Goal: Task Accomplishment & Management: Complete application form

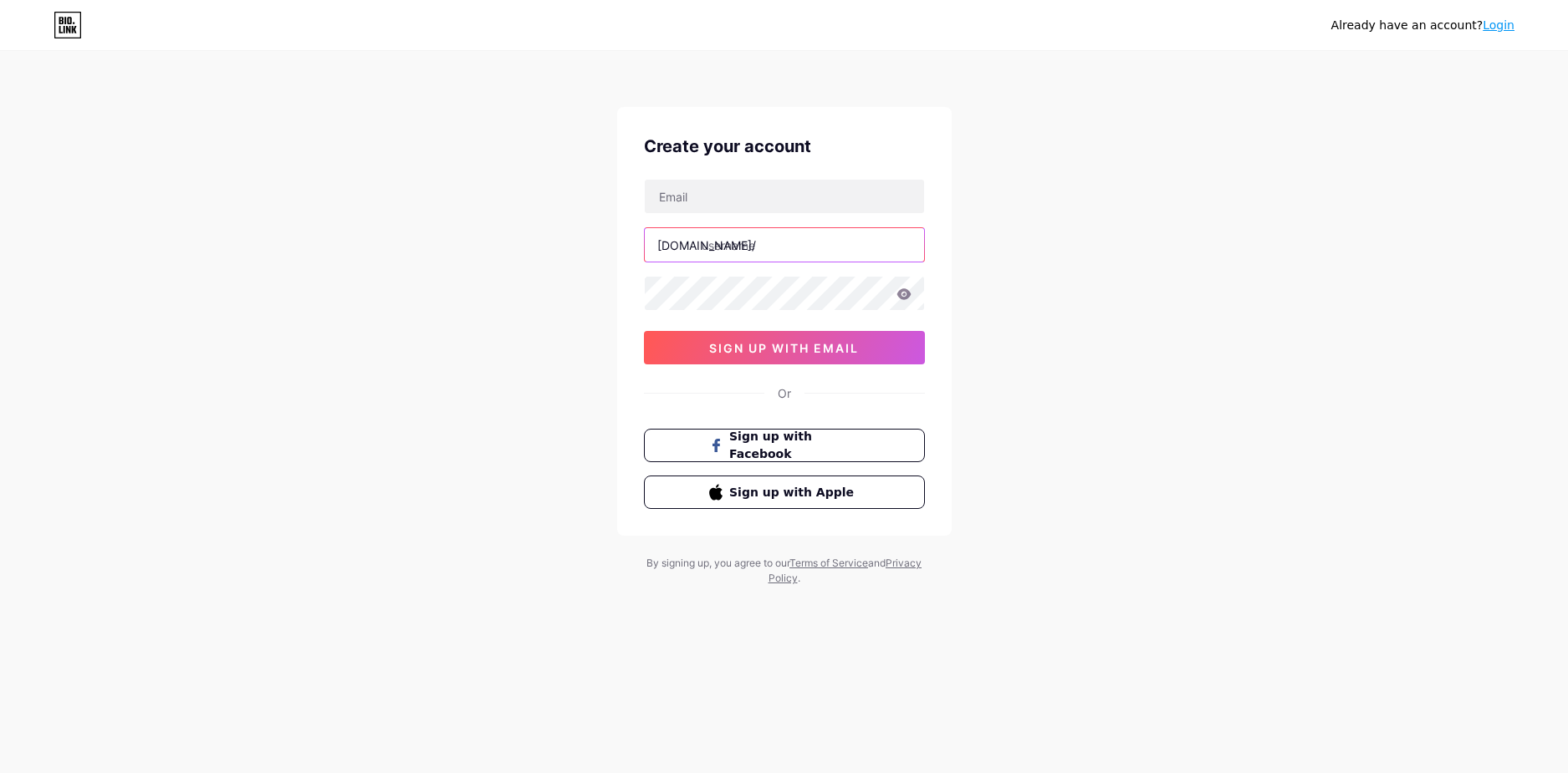
click at [752, 242] on input "text" at bounding box center [784, 245] width 279 height 33
click at [691, 171] on div "Create your account [DOMAIN_NAME]/ 0cAFcWeA5obre50fR-yE8R19vBXvfYDIzywLvD-q4Rpm…" at bounding box center [784, 322] width 335 height 429
click at [697, 193] on input "text" at bounding box center [784, 196] width 279 height 33
type input "[EMAIL_ADDRESS][DOMAIN_NAME]"
click at [750, 229] on input "text" at bounding box center [784, 245] width 279 height 33
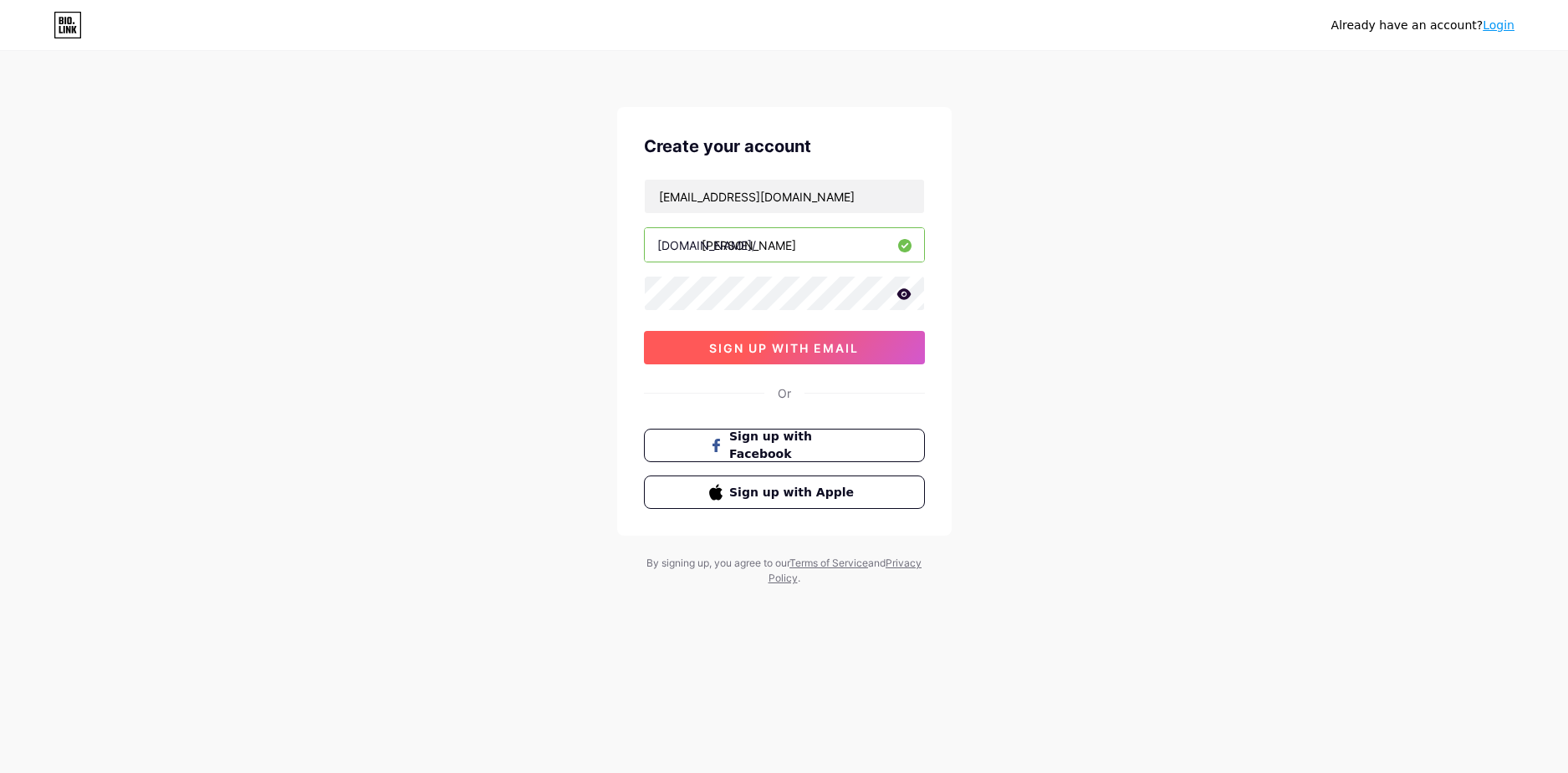
type input "[PERSON_NAME]"
click at [743, 342] on span "sign up with email" at bounding box center [784, 348] width 150 height 14
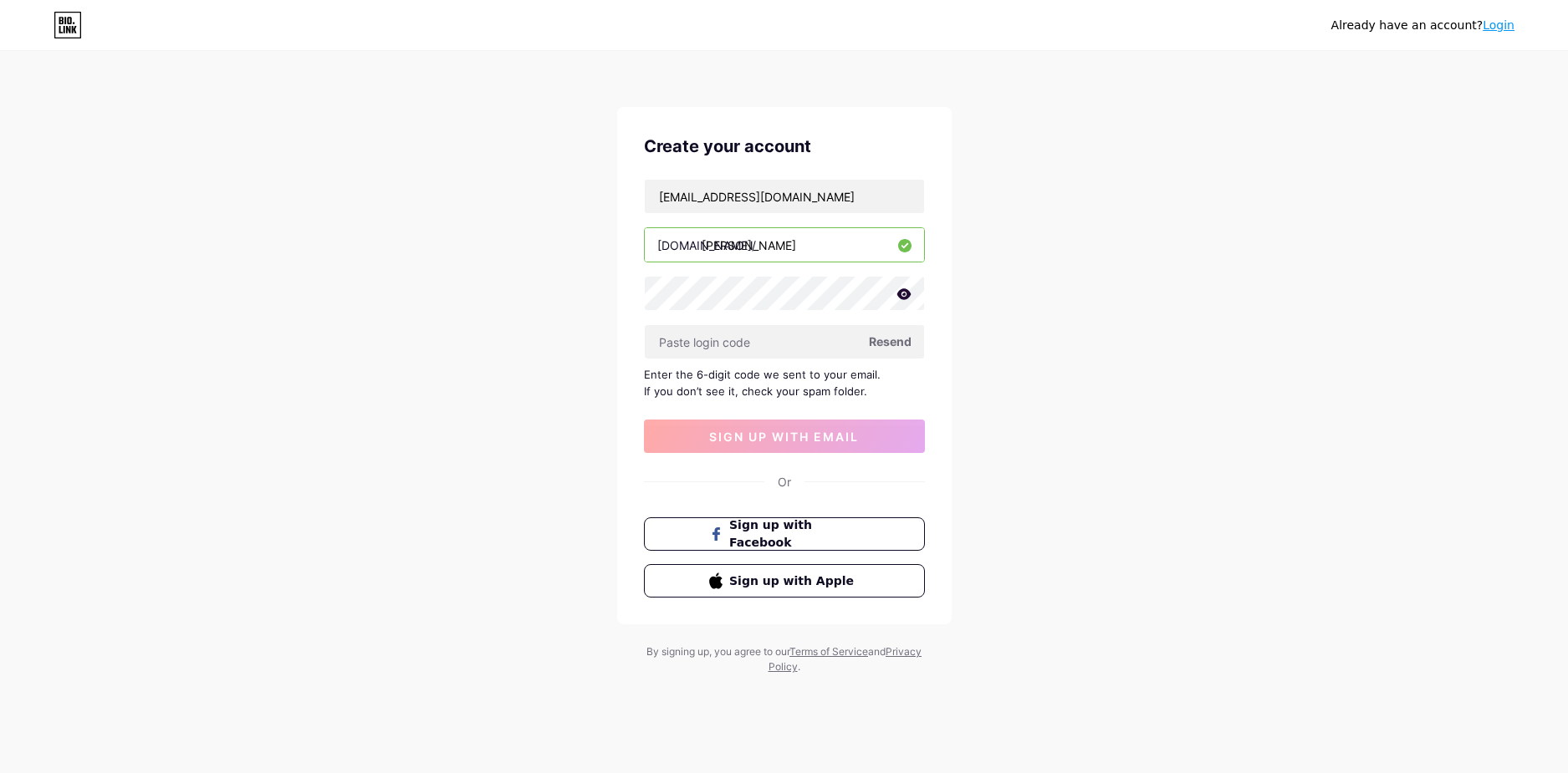
click at [105, 419] on div "Already have an account? Login Create your account [EMAIL_ADDRESS][DOMAIN_NAME]…" at bounding box center [784, 364] width 1568 height 729
click at [675, 341] on input "text" at bounding box center [784, 342] width 279 height 33
paste input "460696"
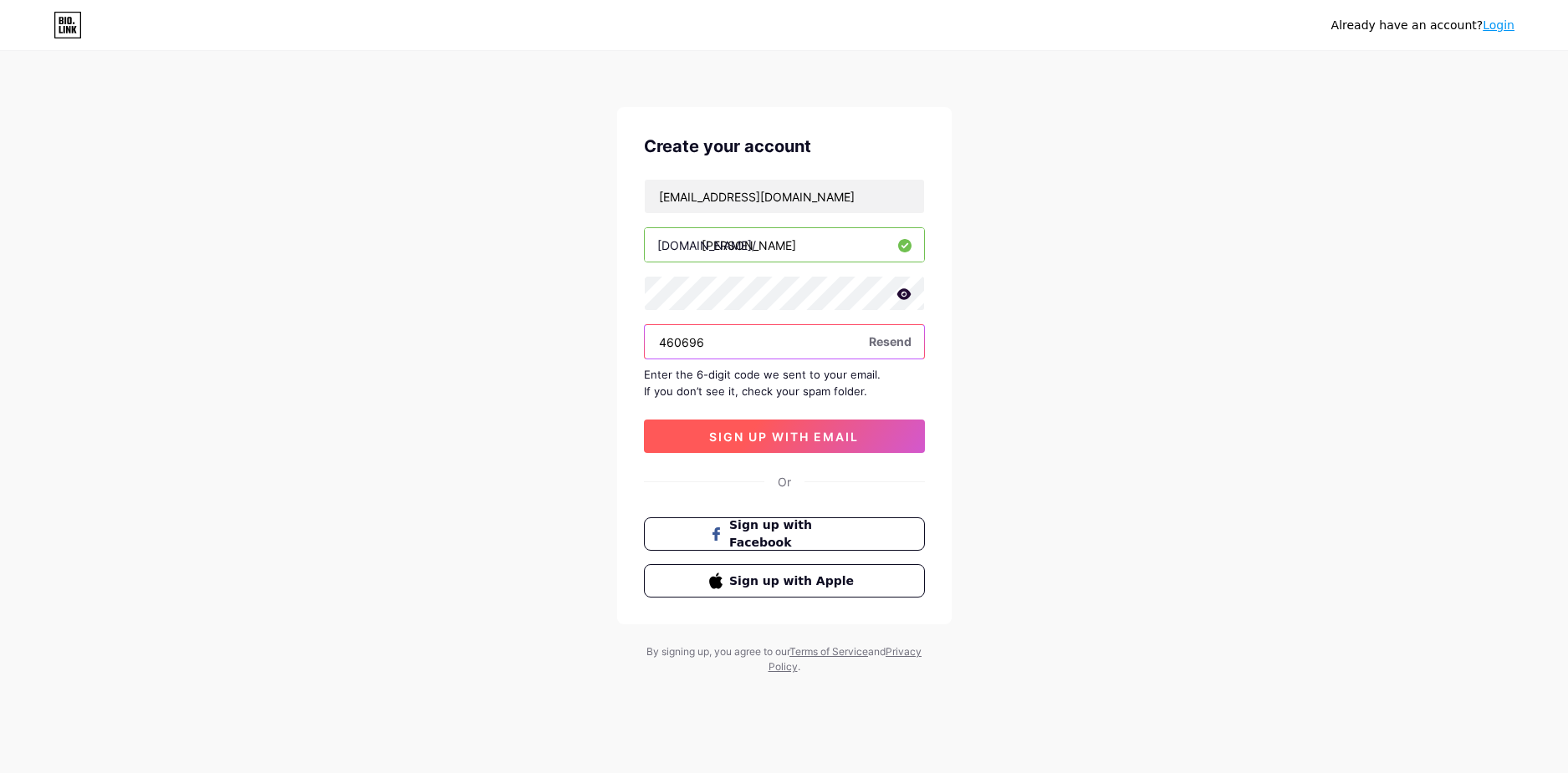
type input "460696"
click at [722, 437] on span "sign up with email" at bounding box center [784, 437] width 150 height 14
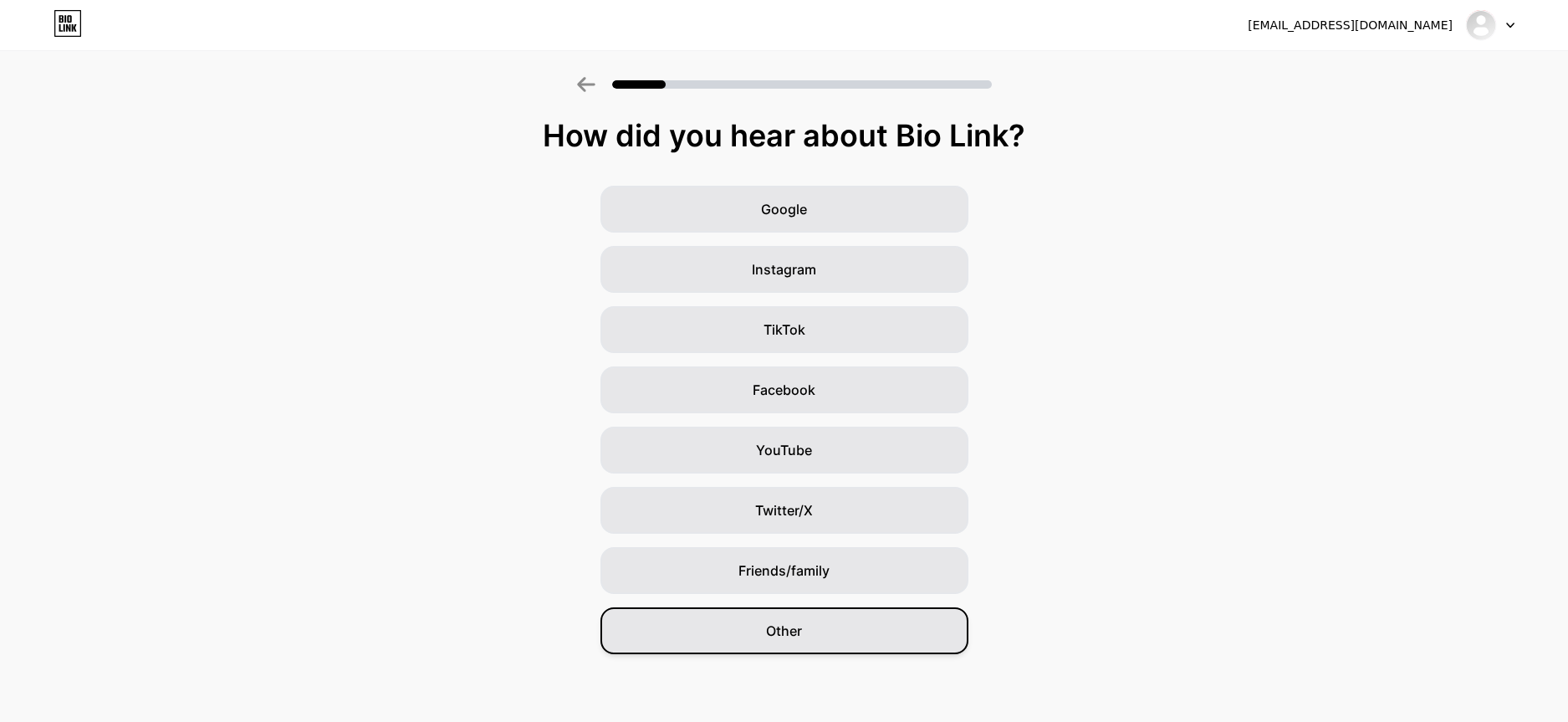
click at [742, 642] on div "Other" at bounding box center [784, 631] width 368 height 47
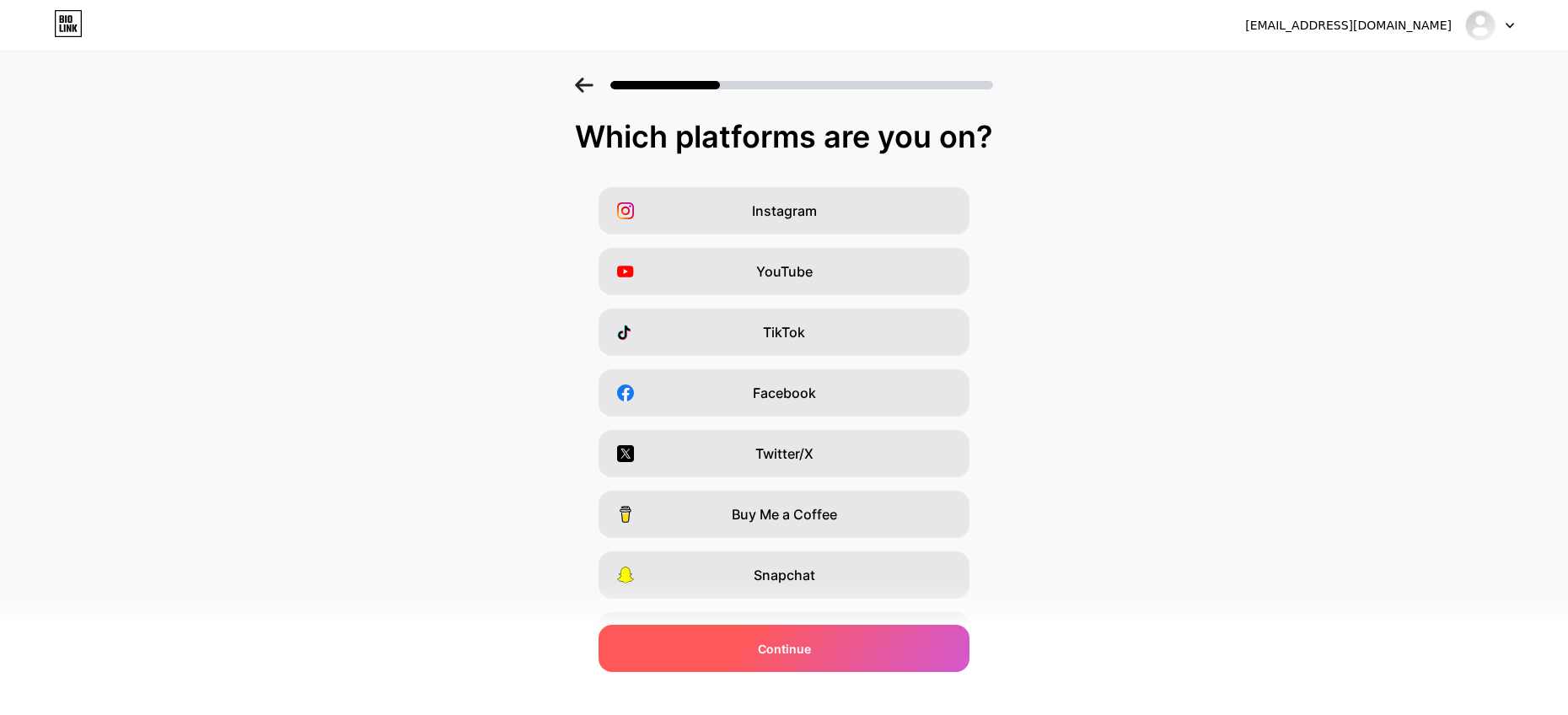
click at [845, 661] on div "Continue" at bounding box center [784, 648] width 371 height 47
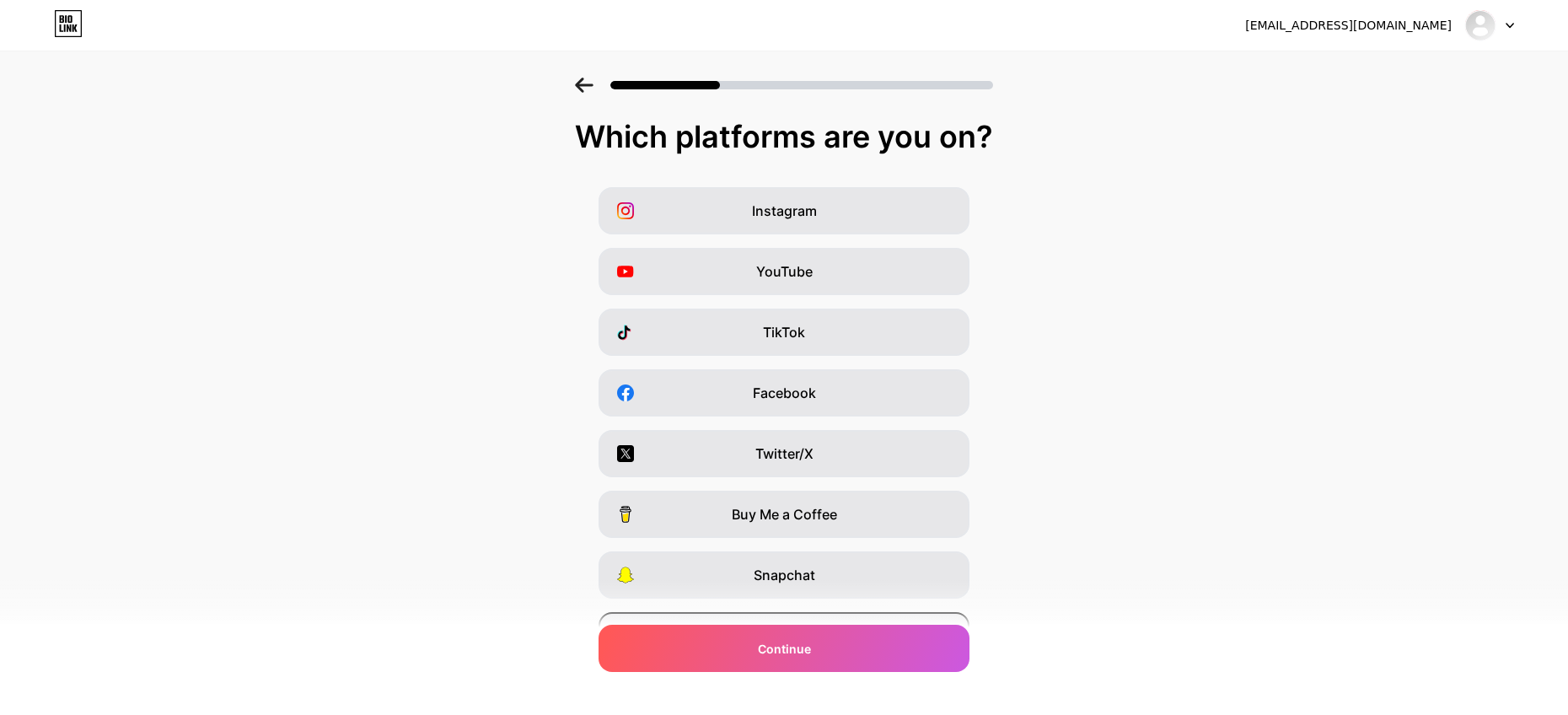
scroll to position [96, 0]
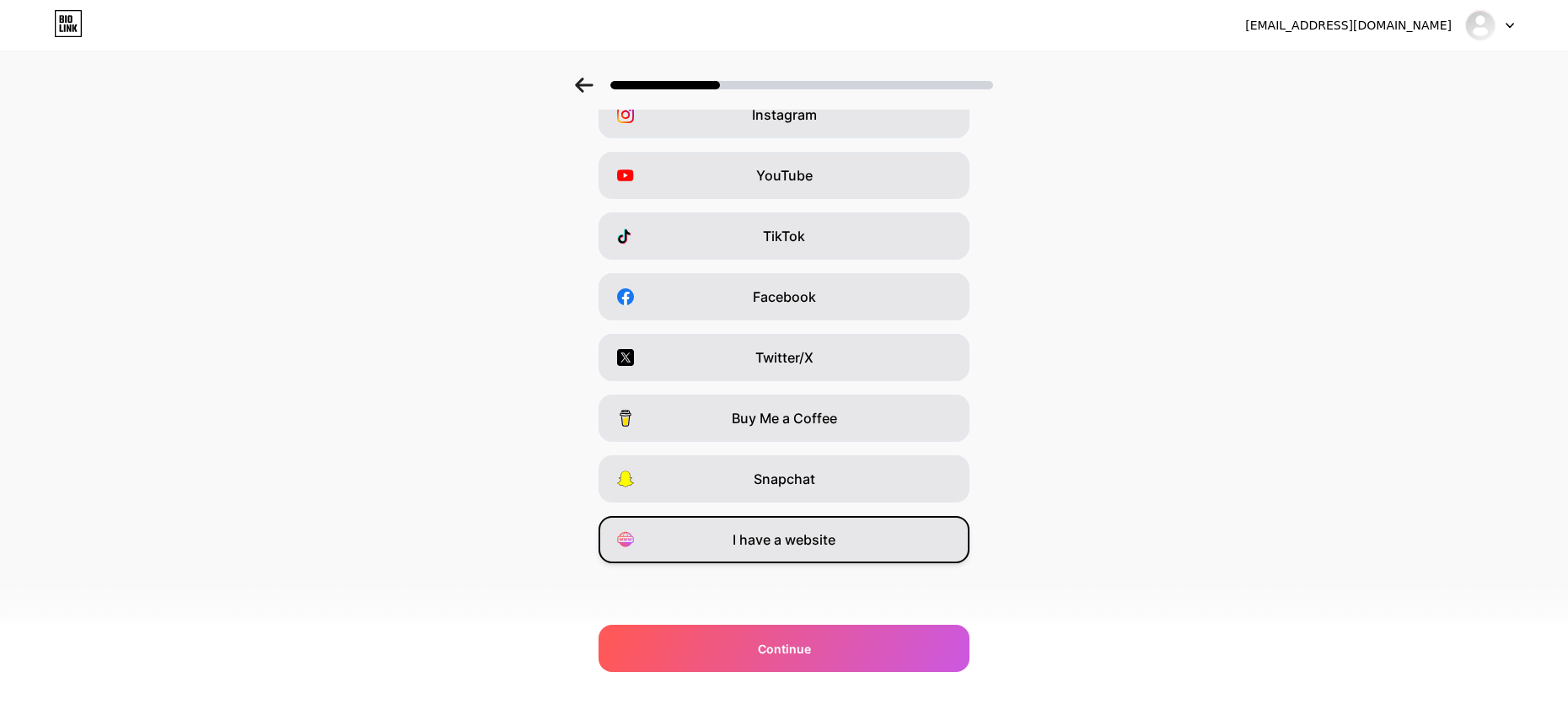
click at [760, 535] on span "I have a website" at bounding box center [784, 539] width 103 height 20
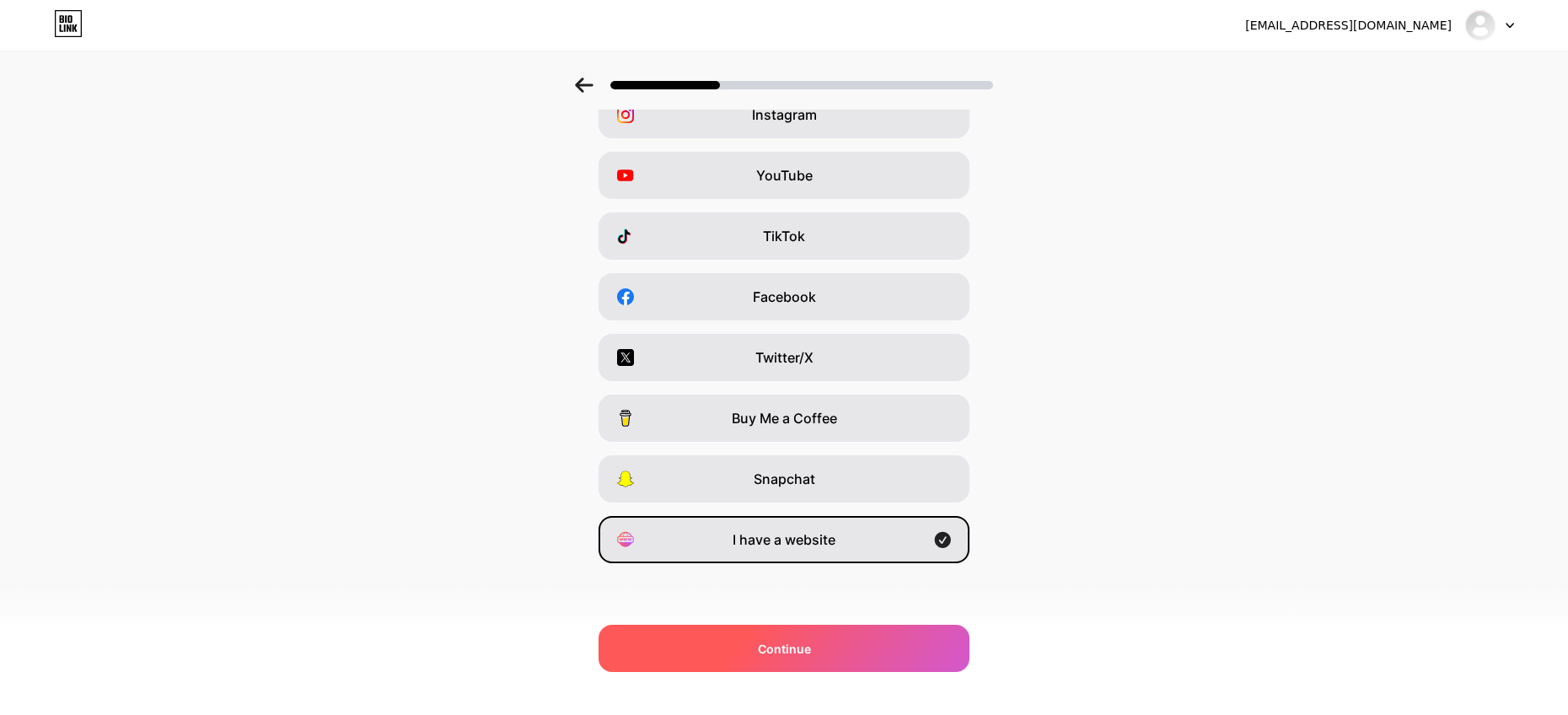
click at [764, 645] on span "Continue" at bounding box center [784, 648] width 53 height 18
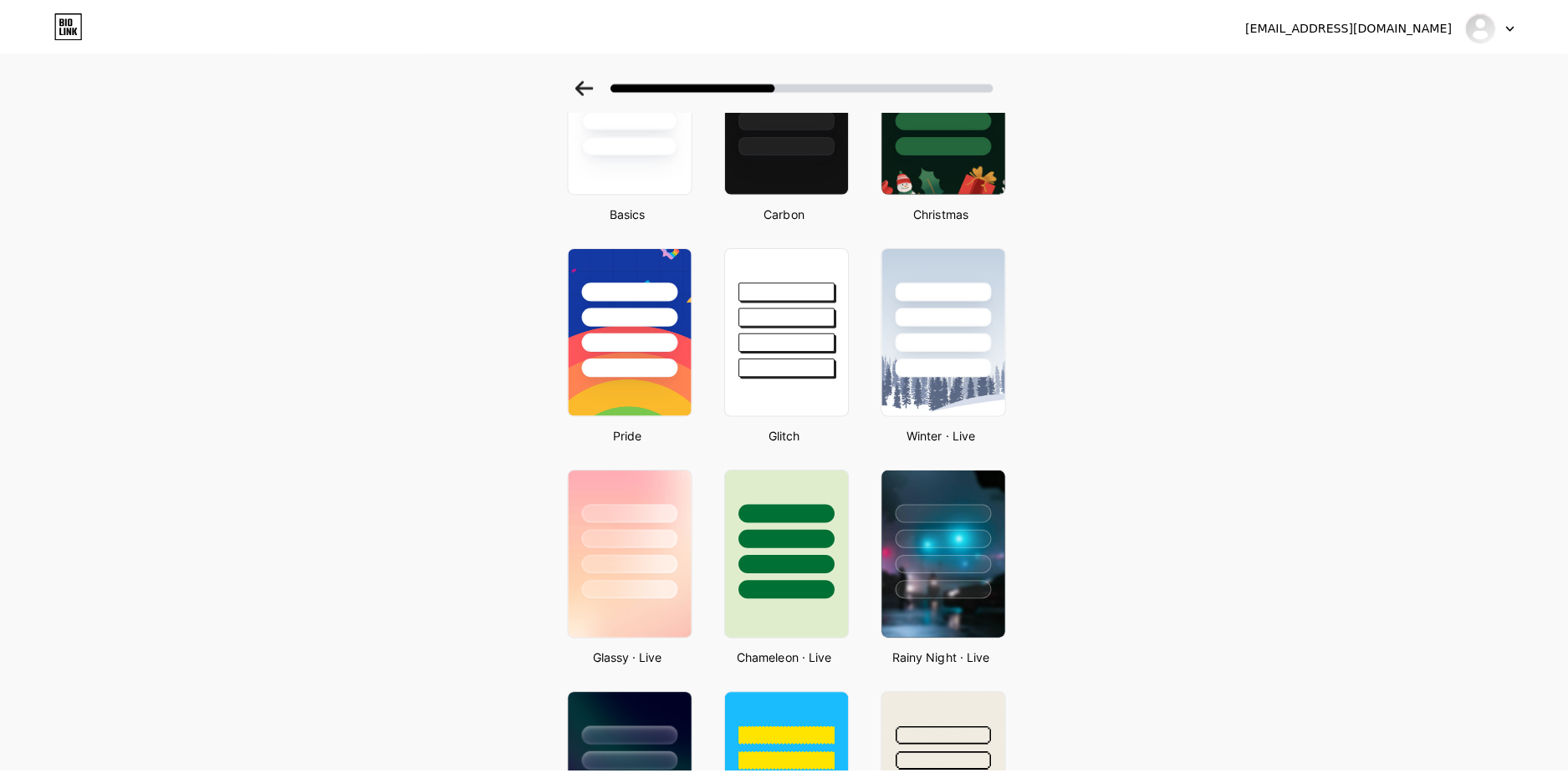
scroll to position [0, 0]
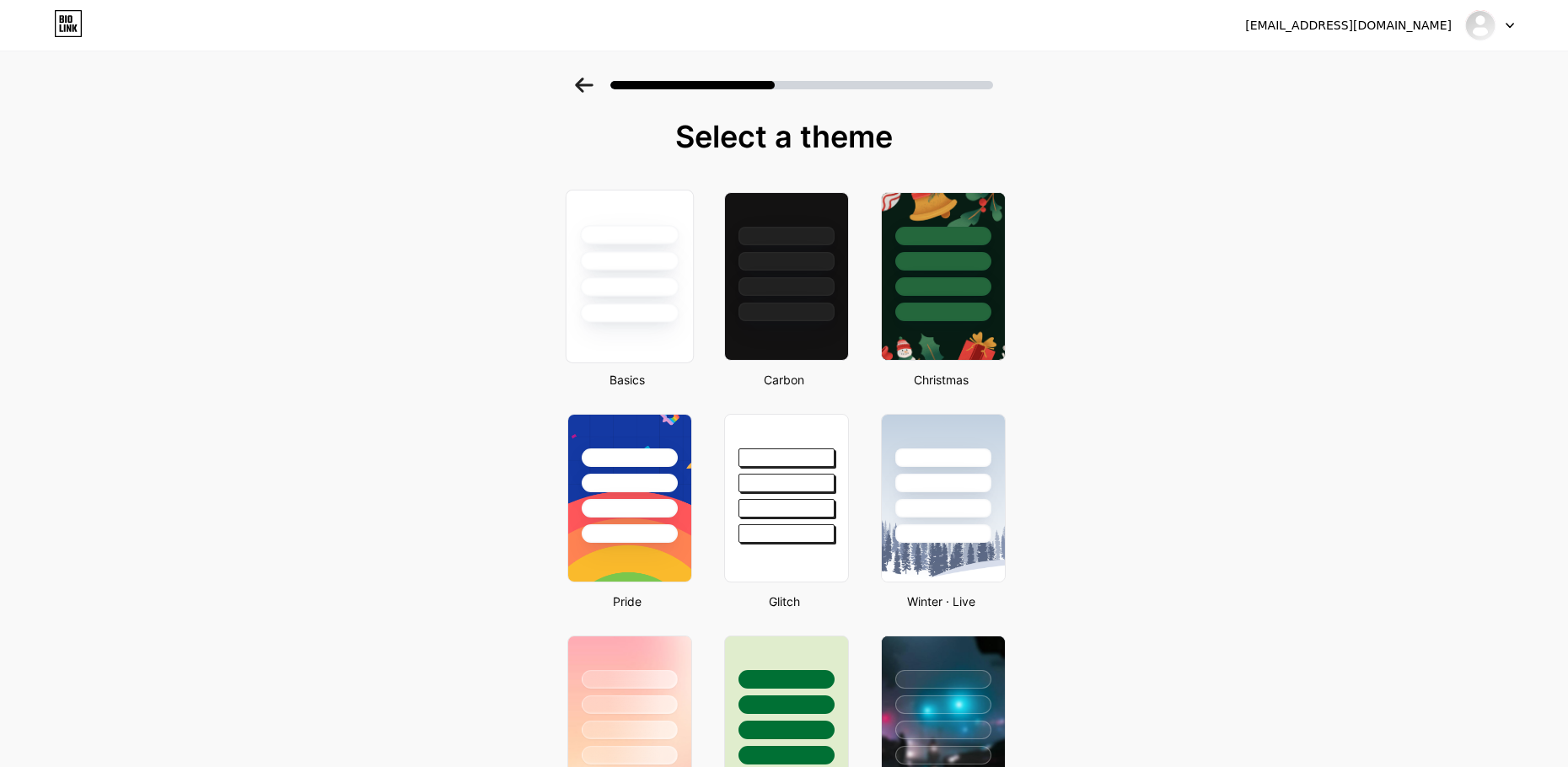
click at [633, 336] on div at bounding box center [630, 277] width 128 height 174
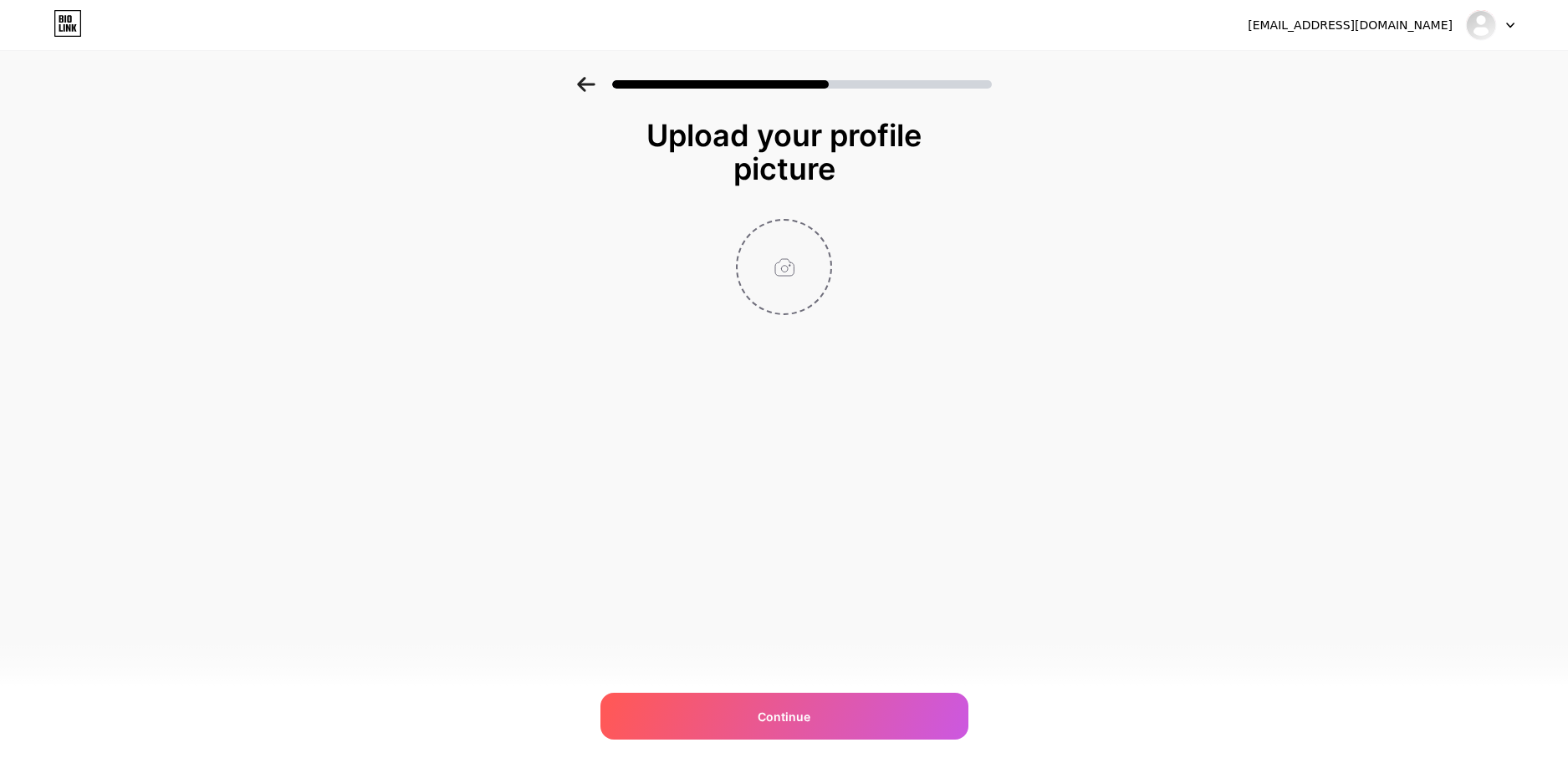
click at [802, 288] on input "file" at bounding box center [784, 267] width 92 height 92
type input "C:\fakepath\skinmc-avatar.png"
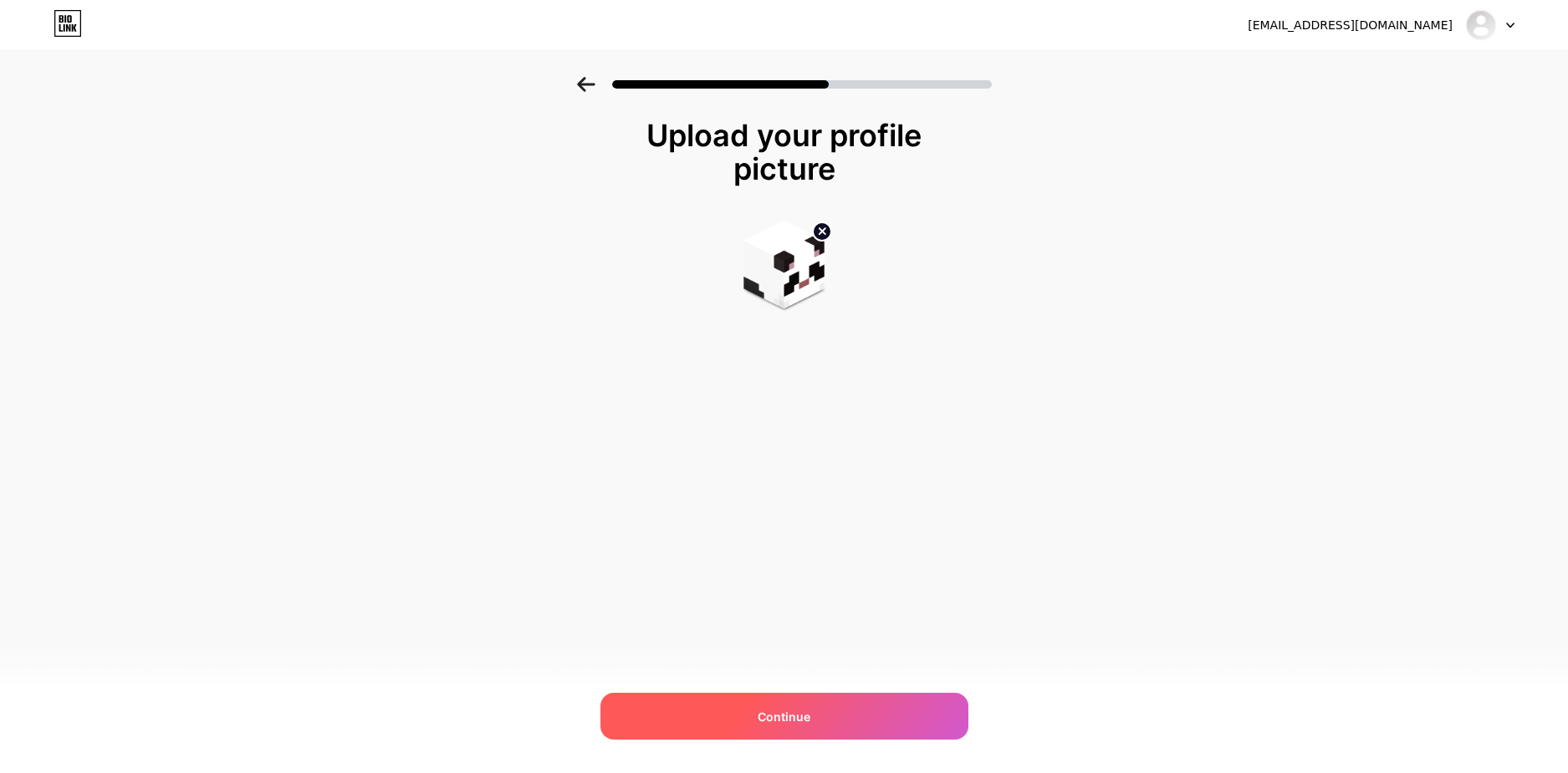
click at [665, 733] on div "Continue" at bounding box center [784, 716] width 368 height 47
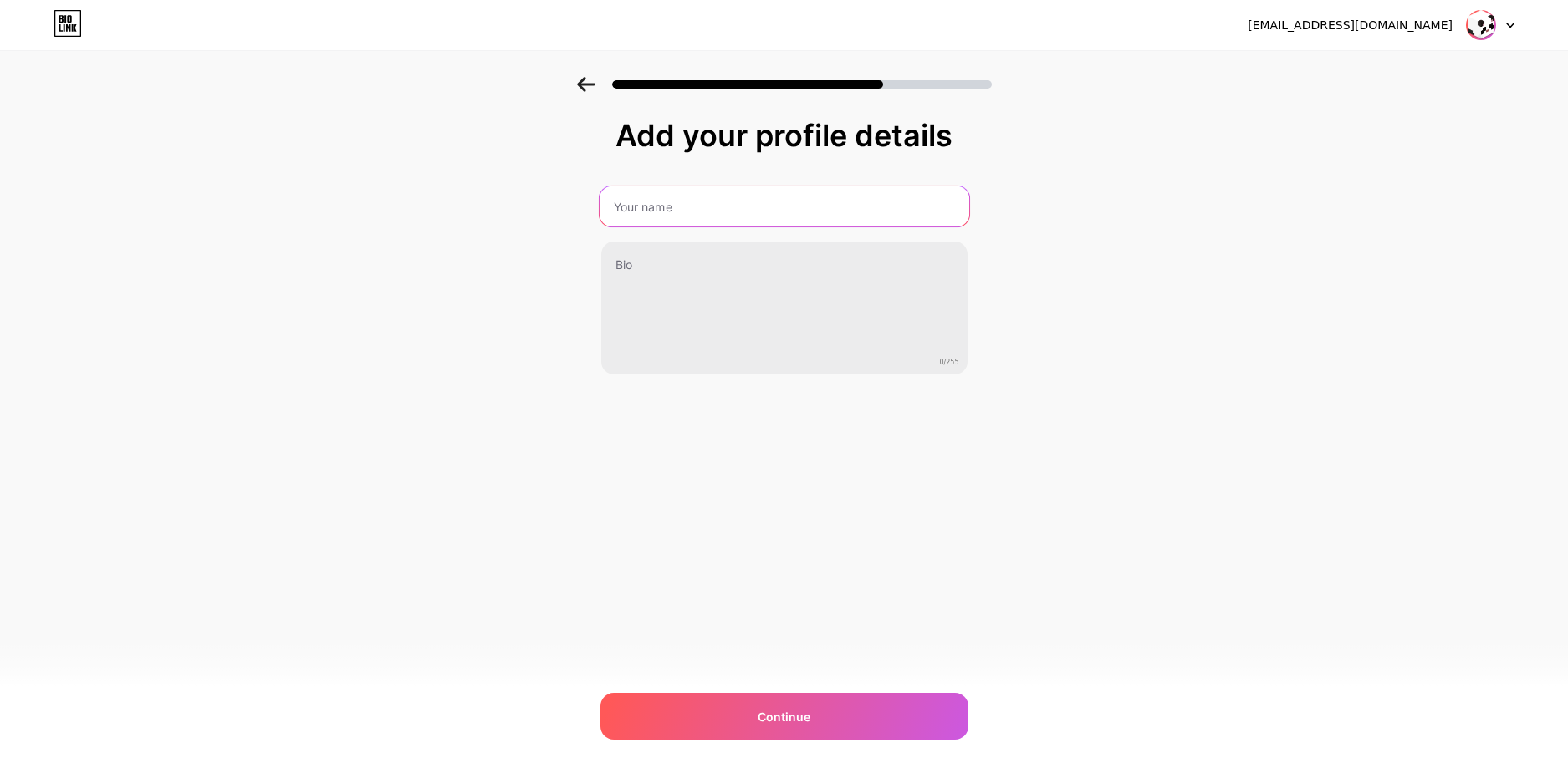
click at [709, 203] on input "text" at bounding box center [784, 207] width 370 height 40
type input "Michalskitoja"
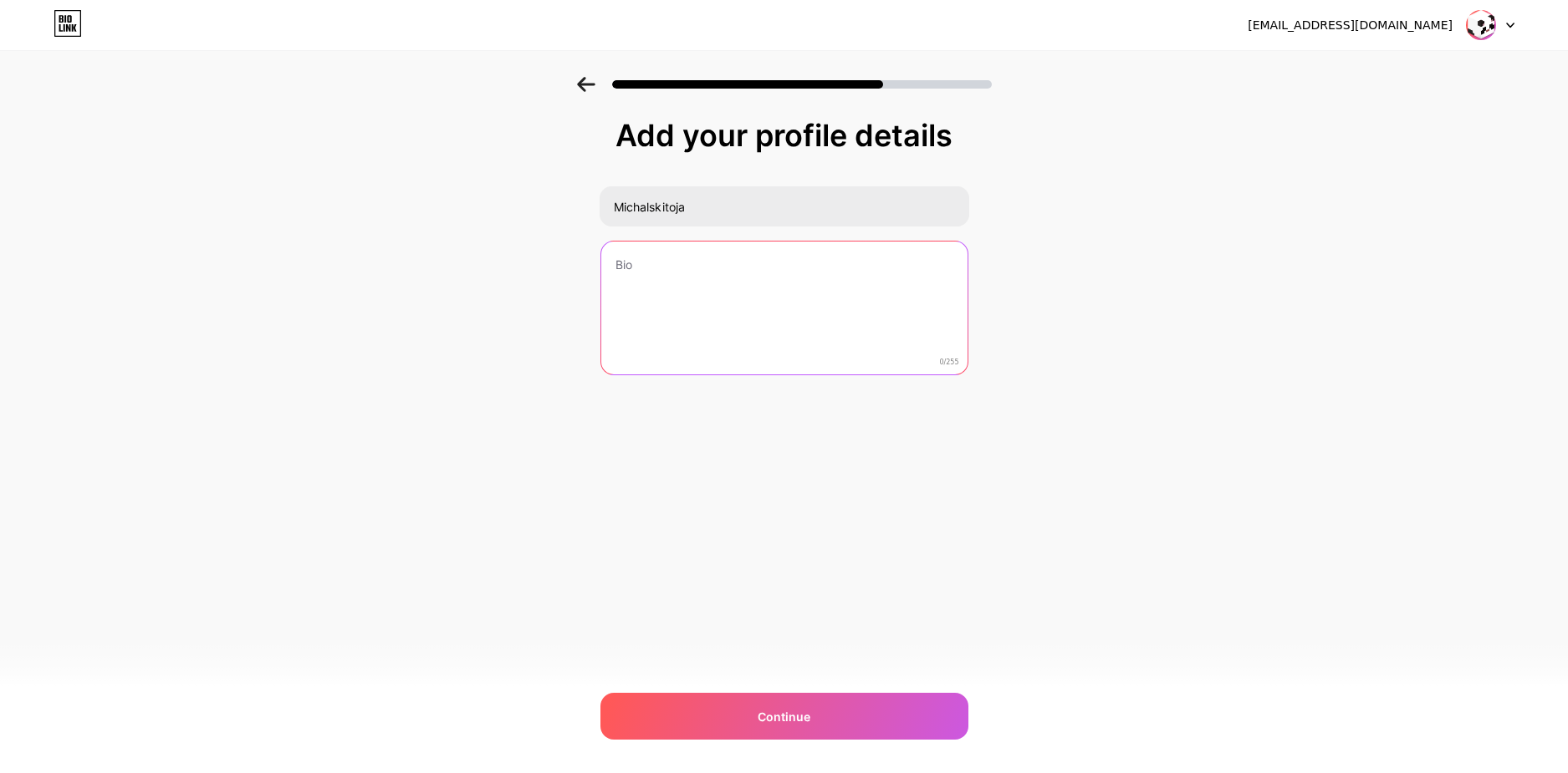
click at [682, 301] on textarea at bounding box center [784, 309] width 366 height 134
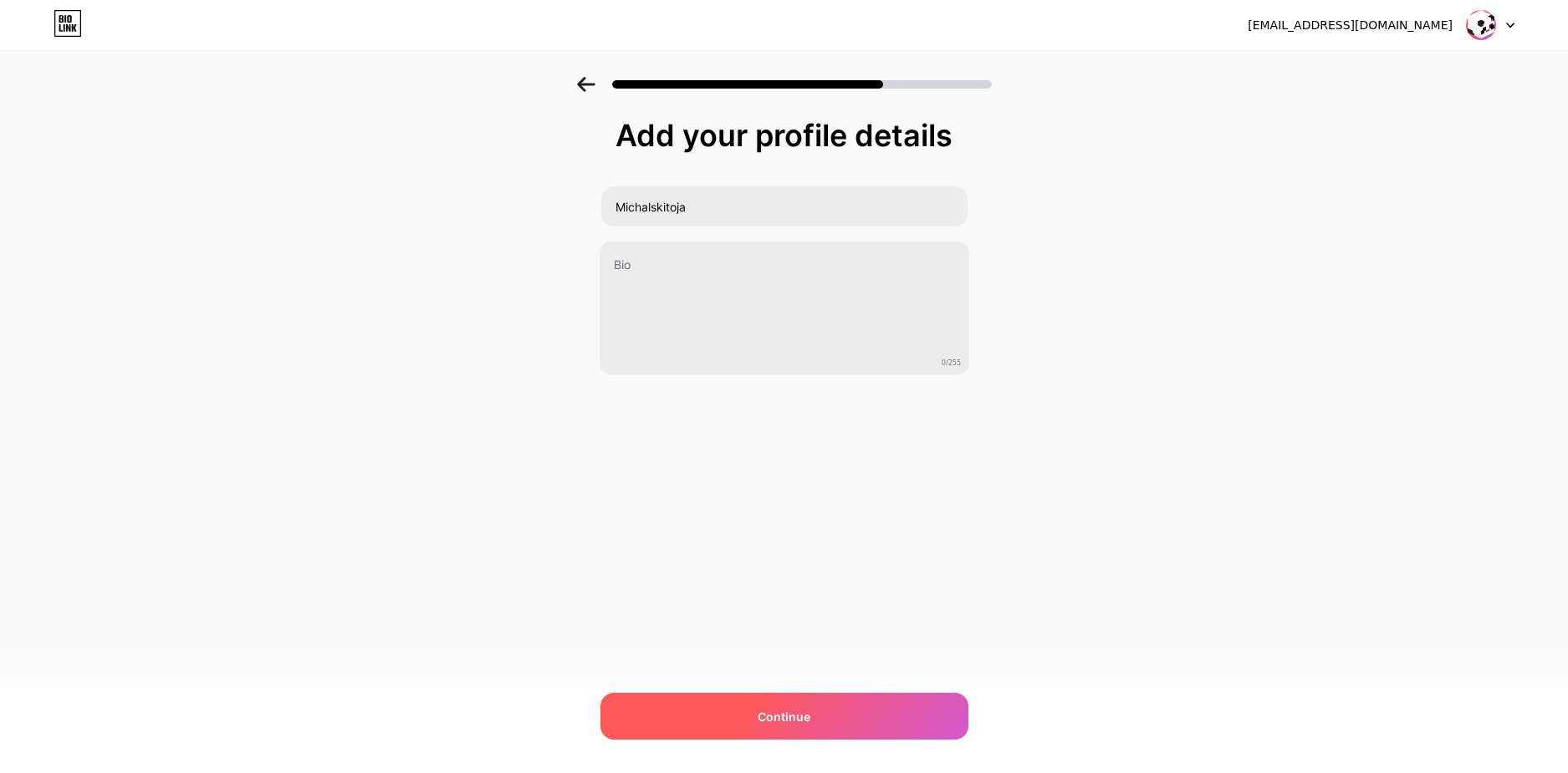
click at [706, 707] on div "Continue" at bounding box center [784, 716] width 368 height 47
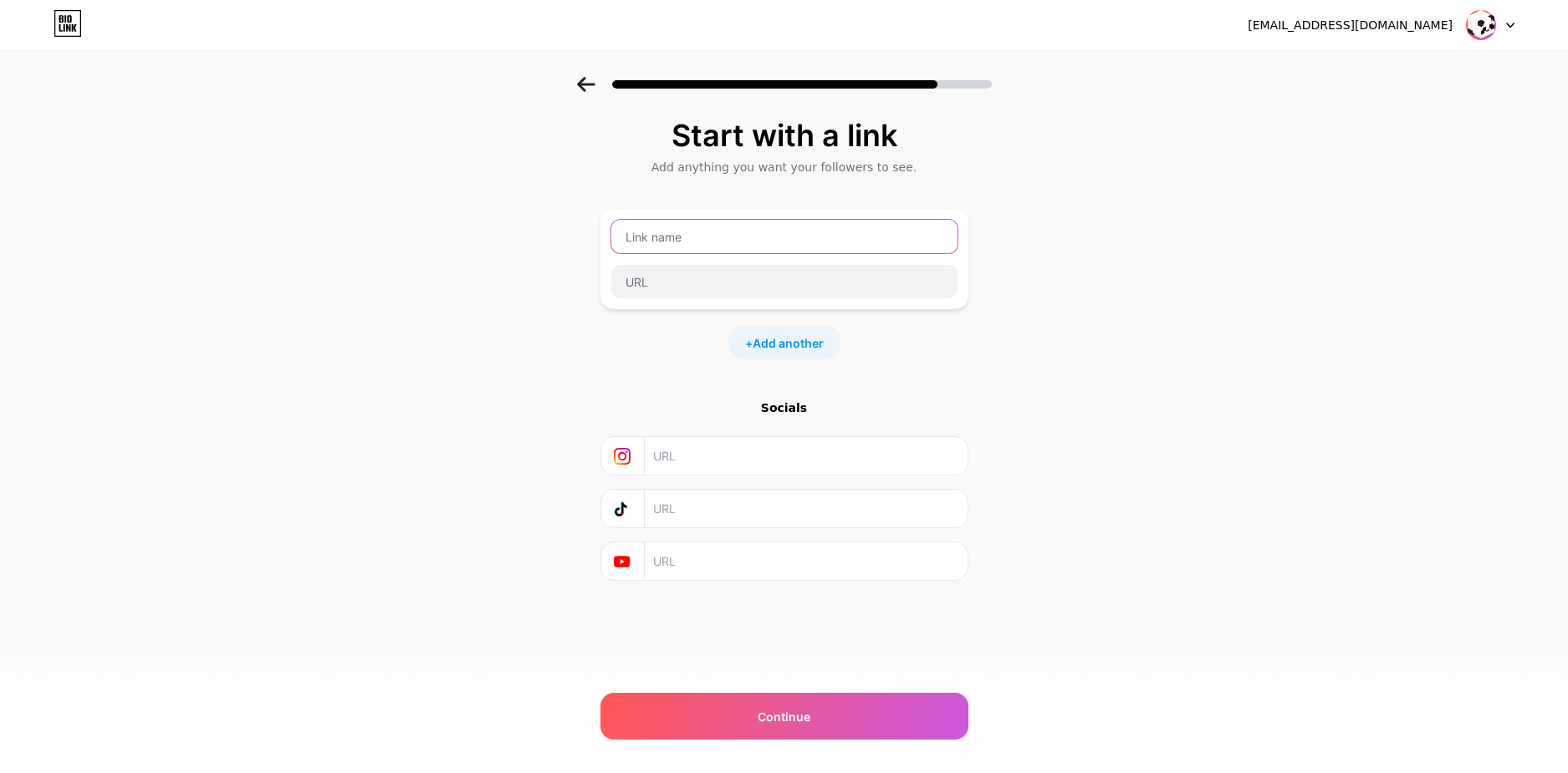
click at [704, 242] on input "text" at bounding box center [784, 236] width 346 height 33
type input "Discord: [PERSON_NAME]"
type input "discod"
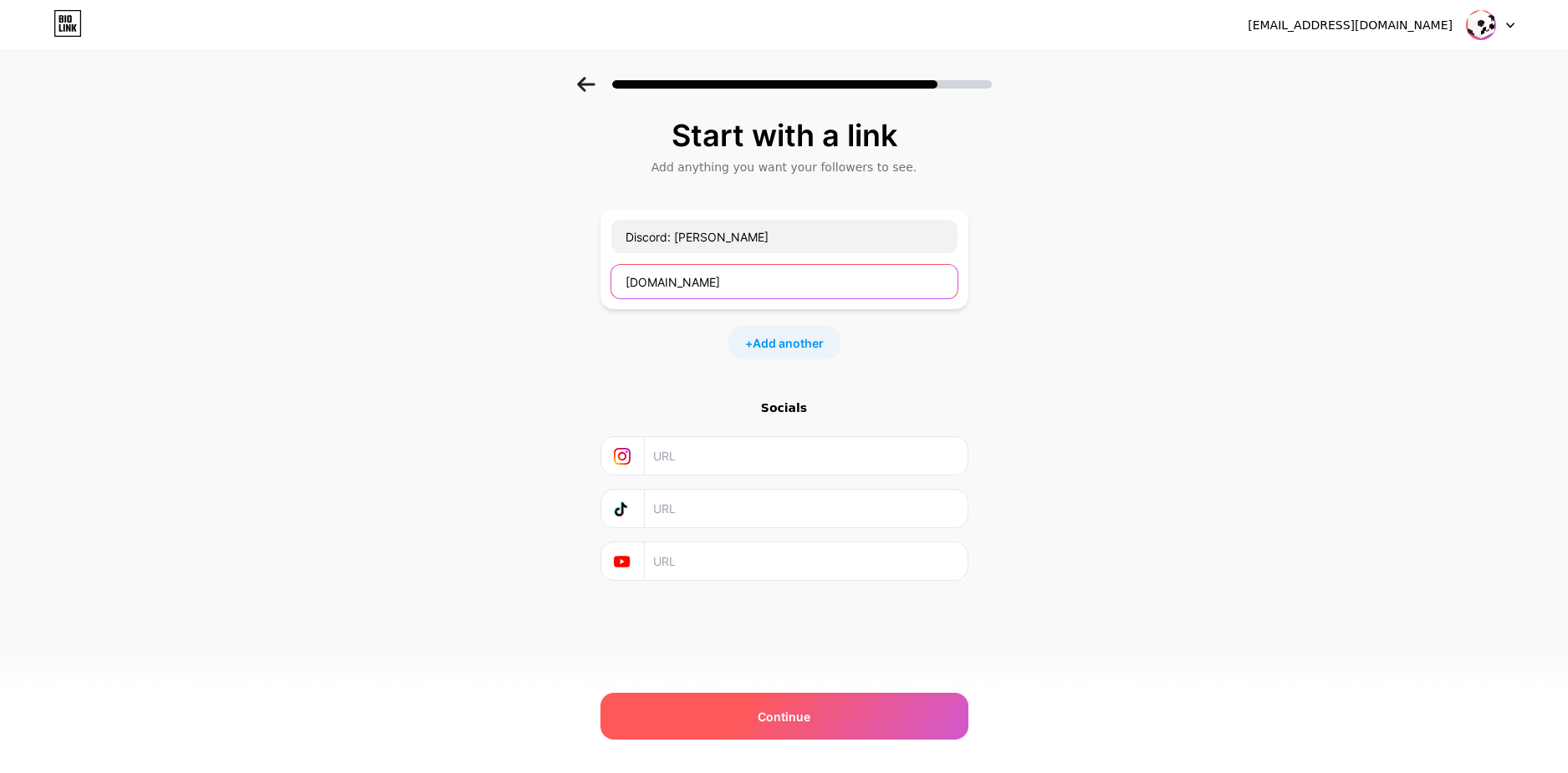
type input "[DOMAIN_NAME]"
click at [833, 697] on div "Continue" at bounding box center [784, 716] width 368 height 47
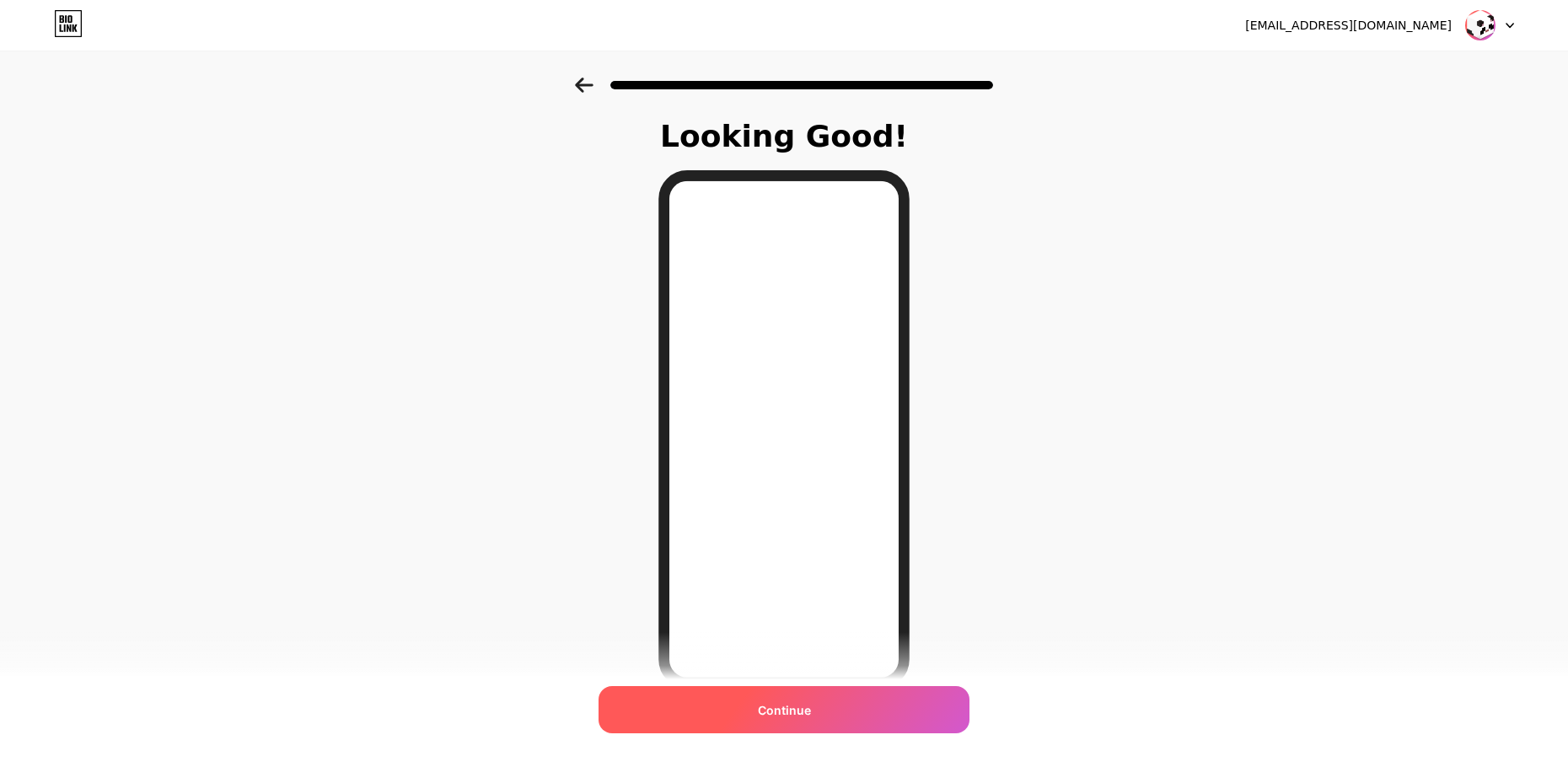
click at [793, 692] on div "Continue" at bounding box center [784, 710] width 371 height 47
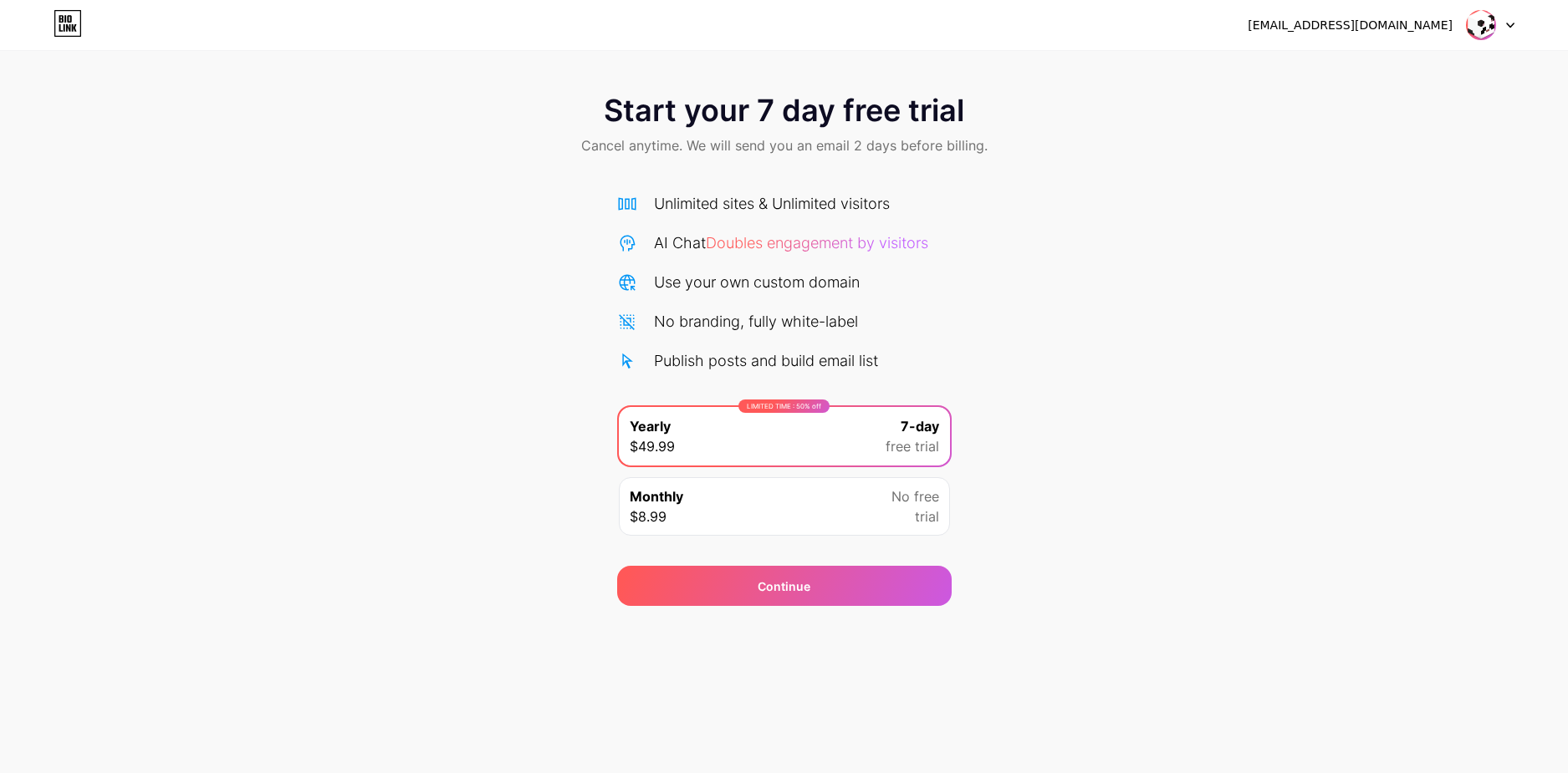
drag, startPoint x: 565, startPoint y: 652, endPoint x: 598, endPoint y: 673, distance: 39.1
